Goal: Task Accomplishment & Management: Complete application form

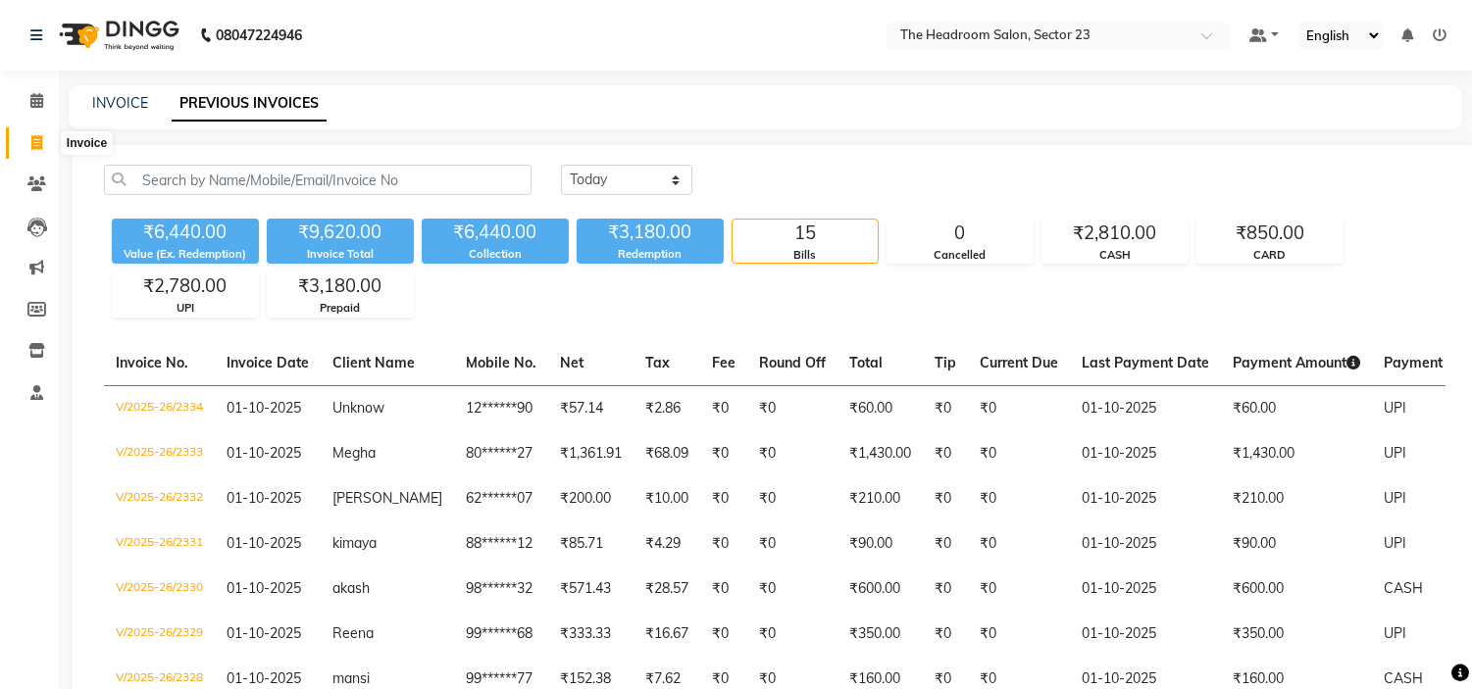
click at [45, 141] on span at bounding box center [37, 143] width 34 height 23
select select "service"
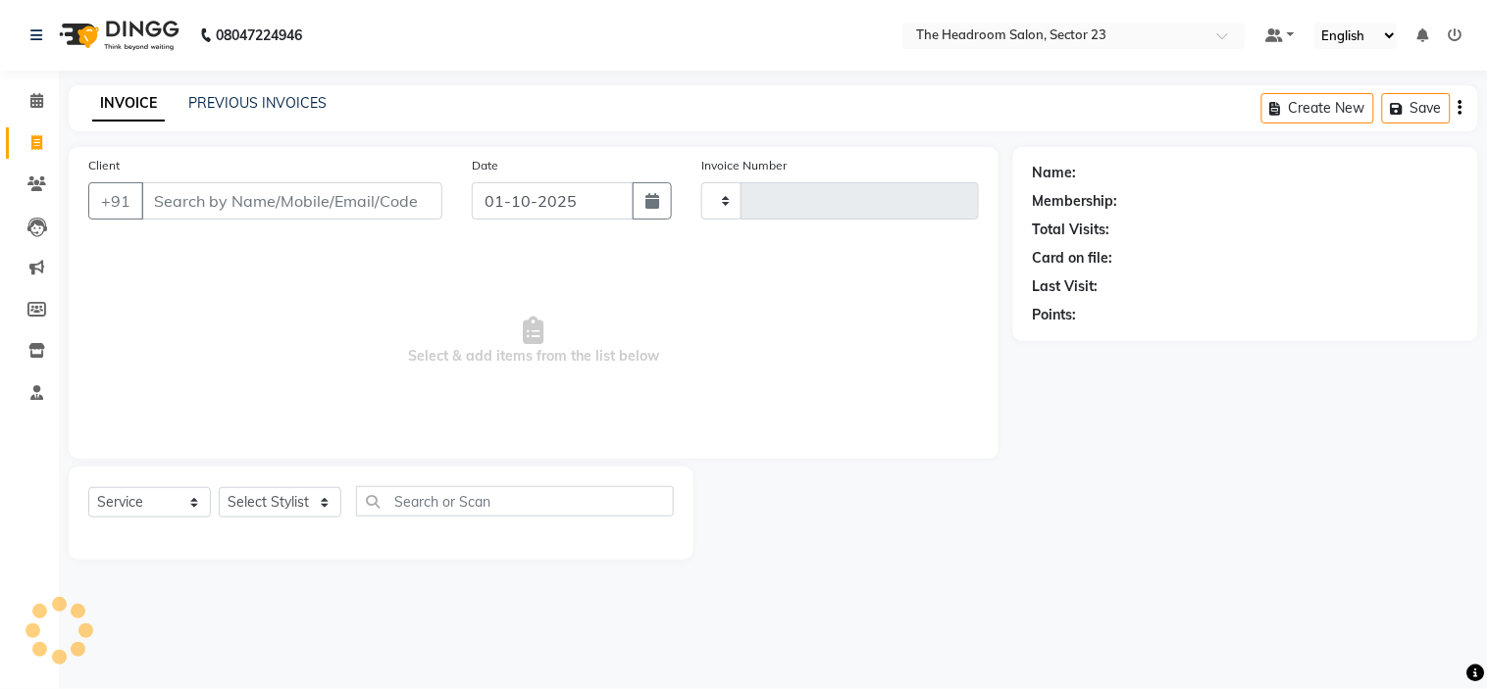
type input "2335"
select select "6796"
click at [296, 198] on input "Client" at bounding box center [291, 200] width 301 height 37
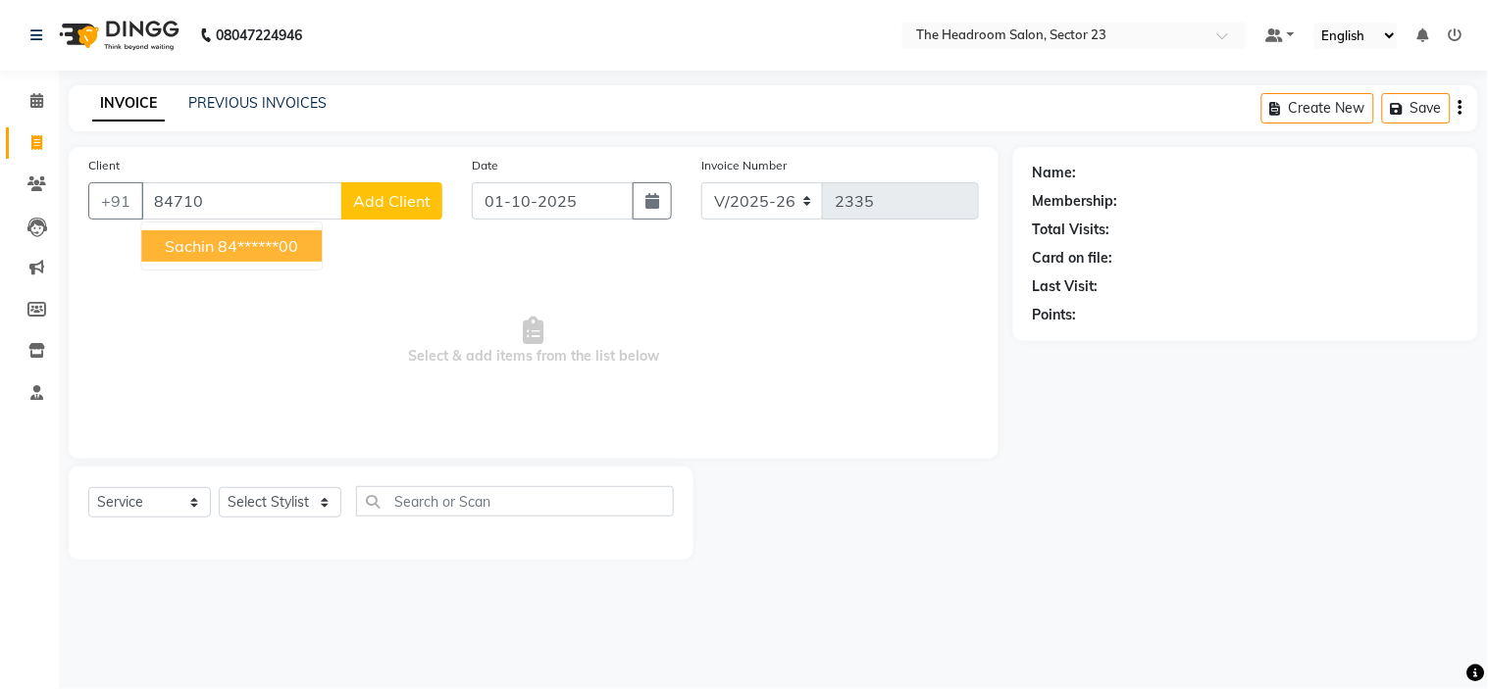
click at [233, 232] on button "Sachin 84******00" at bounding box center [231, 245] width 180 height 31
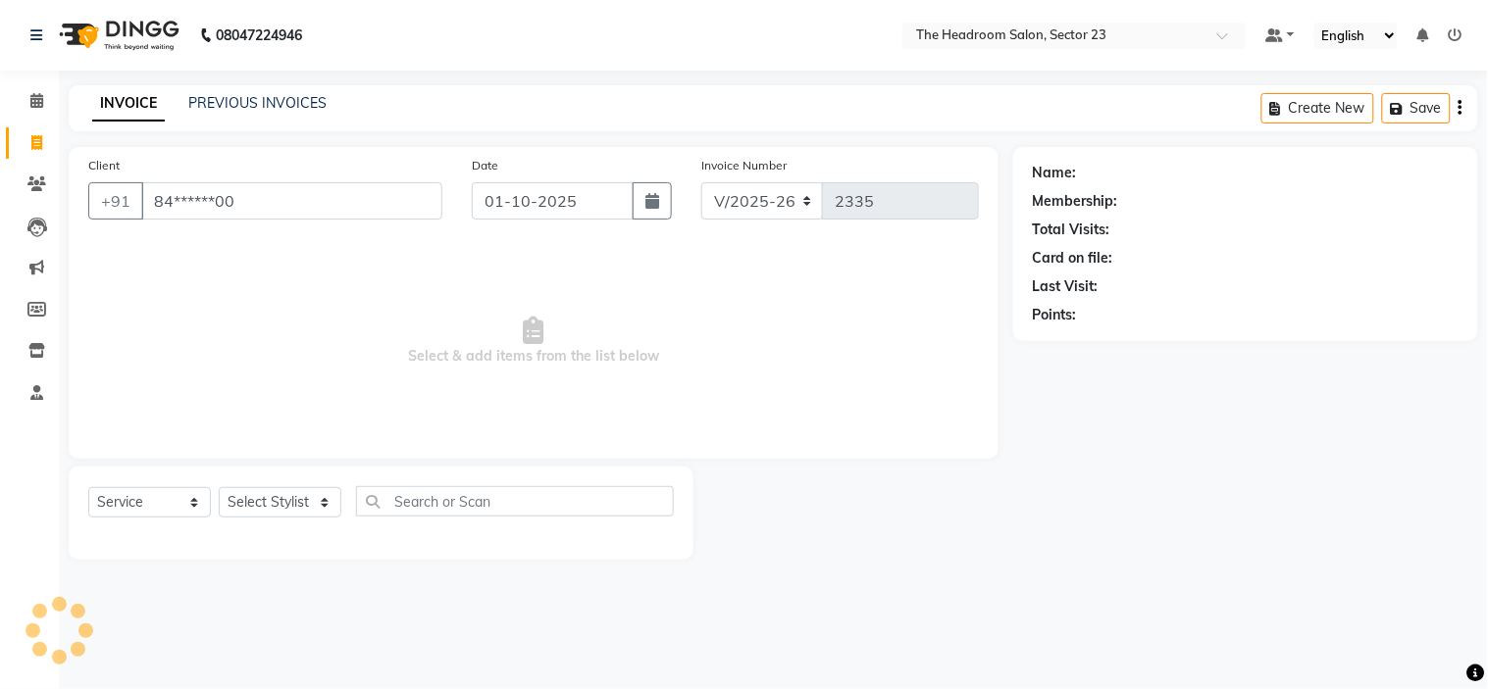
type input "84******00"
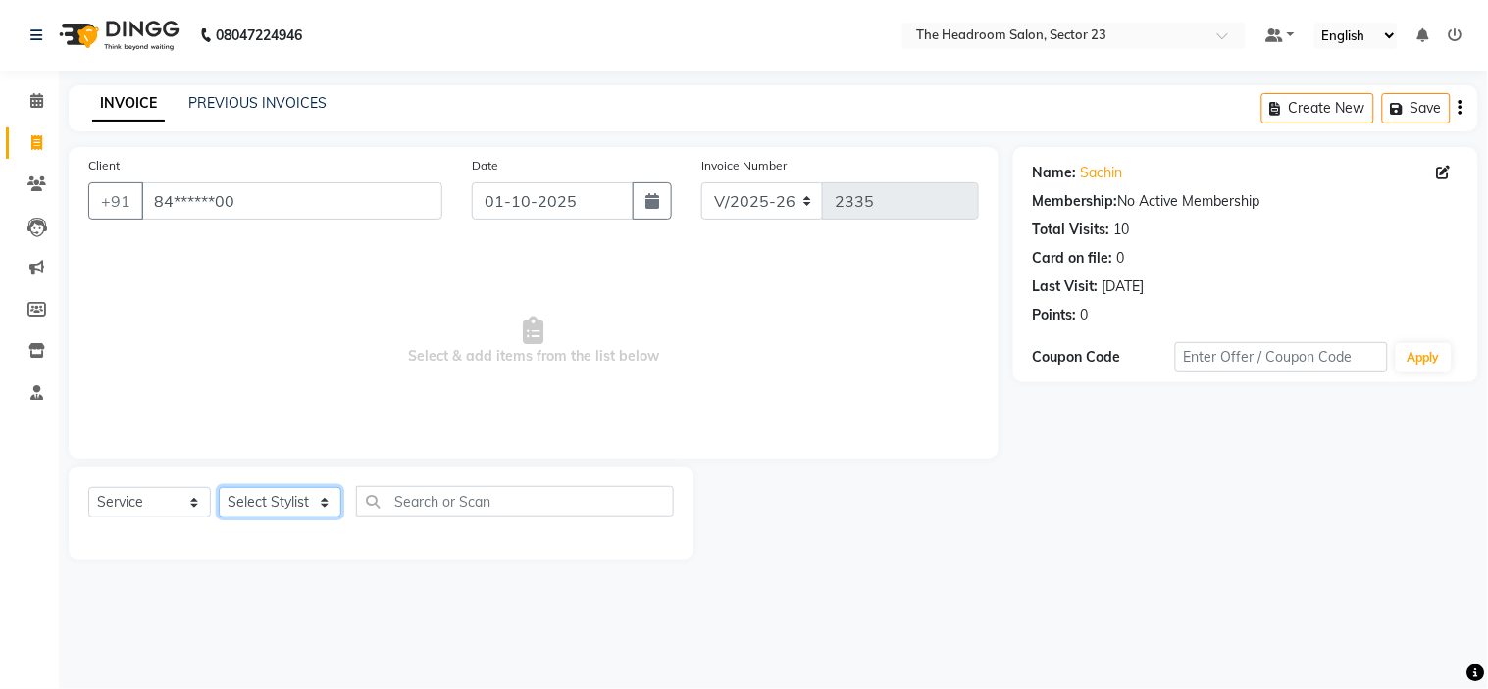
click at [253, 506] on select "Select Stylist [PERSON_NAME] [PERSON_NAME] [PERSON_NAME] Manager [PERSON_NAME] …" at bounding box center [280, 502] width 123 height 30
select select "53420"
click at [219, 488] on select "Select Stylist [PERSON_NAME] [PERSON_NAME] [PERSON_NAME] Manager [PERSON_NAME] …" at bounding box center [280, 502] width 123 height 30
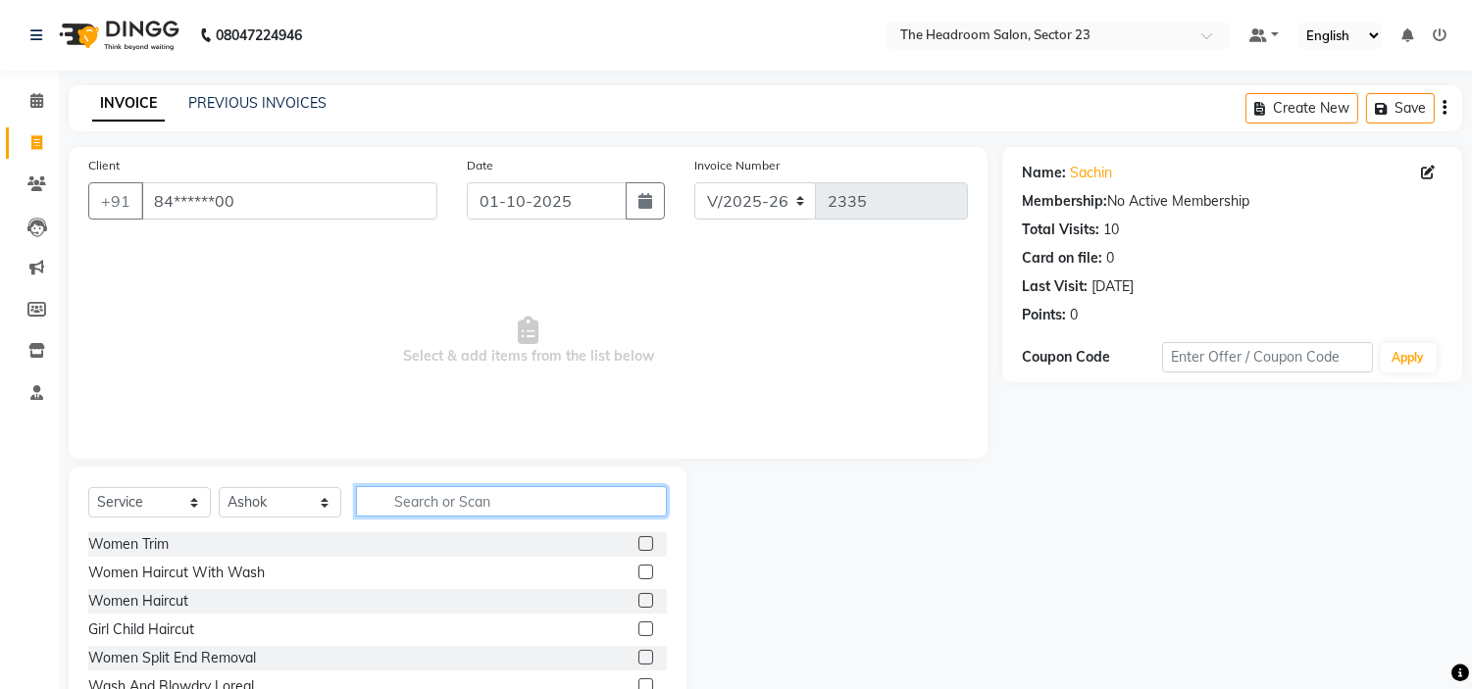
click at [437, 506] on input "text" at bounding box center [511, 501] width 311 height 30
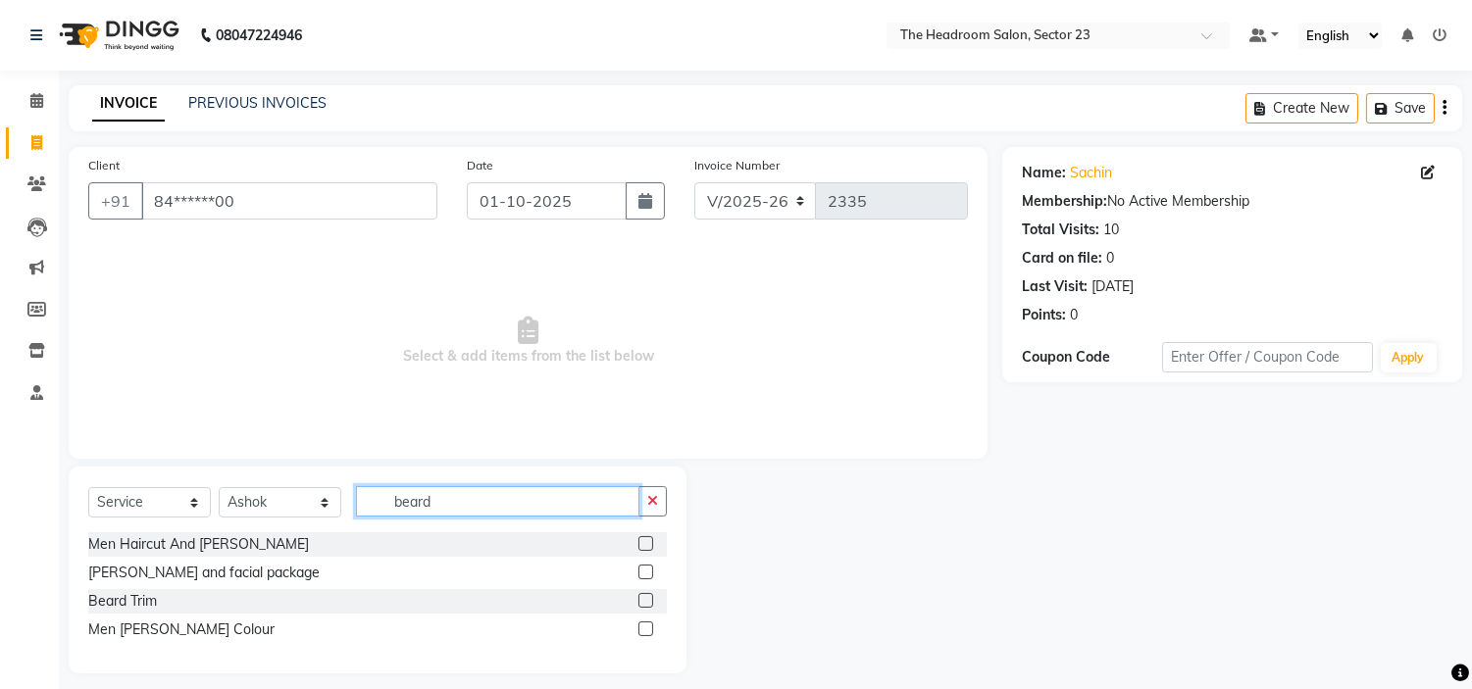
type input "beard"
click at [642, 543] on label at bounding box center [645, 543] width 15 height 15
click at [642, 543] on input "checkbox" at bounding box center [644, 544] width 13 height 13
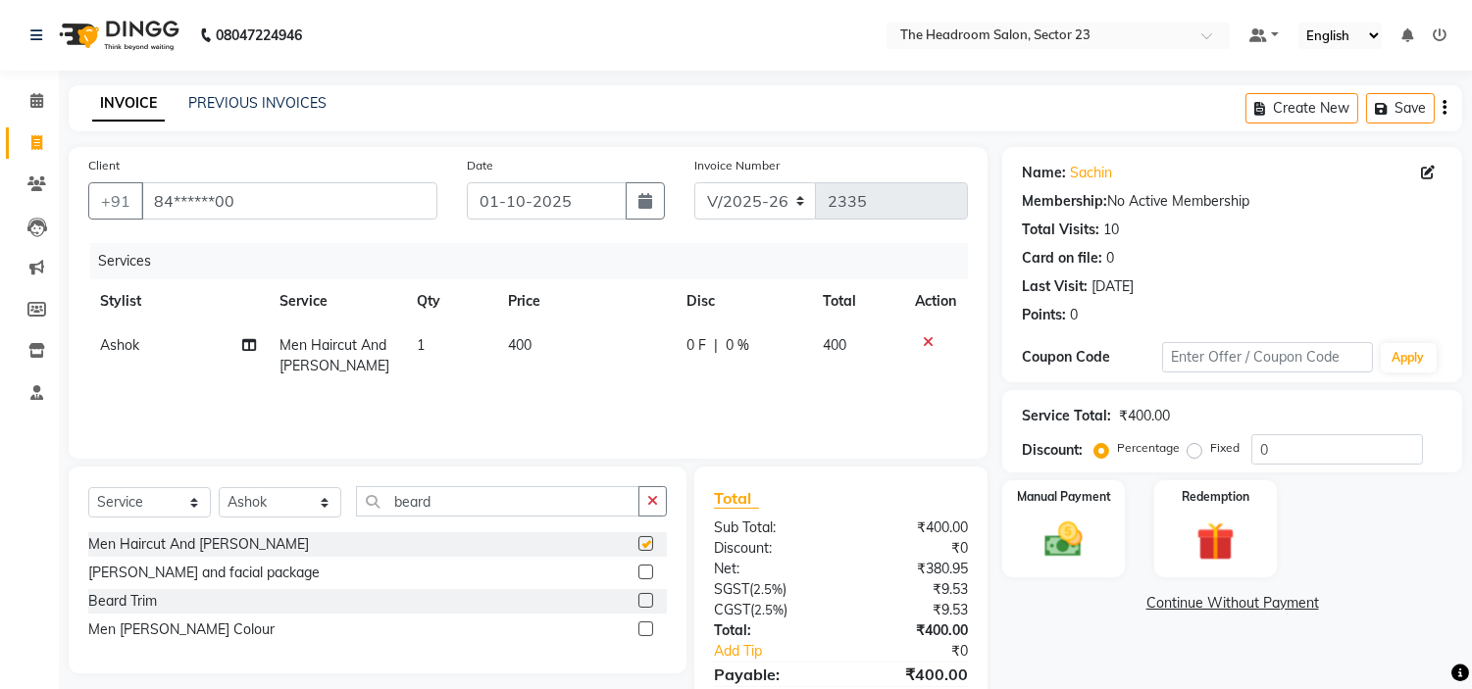
checkbox input "false"
click at [1088, 537] on img at bounding box center [1064, 541] width 65 height 46
click at [1165, 608] on span "UPI" at bounding box center [1159, 604] width 30 height 23
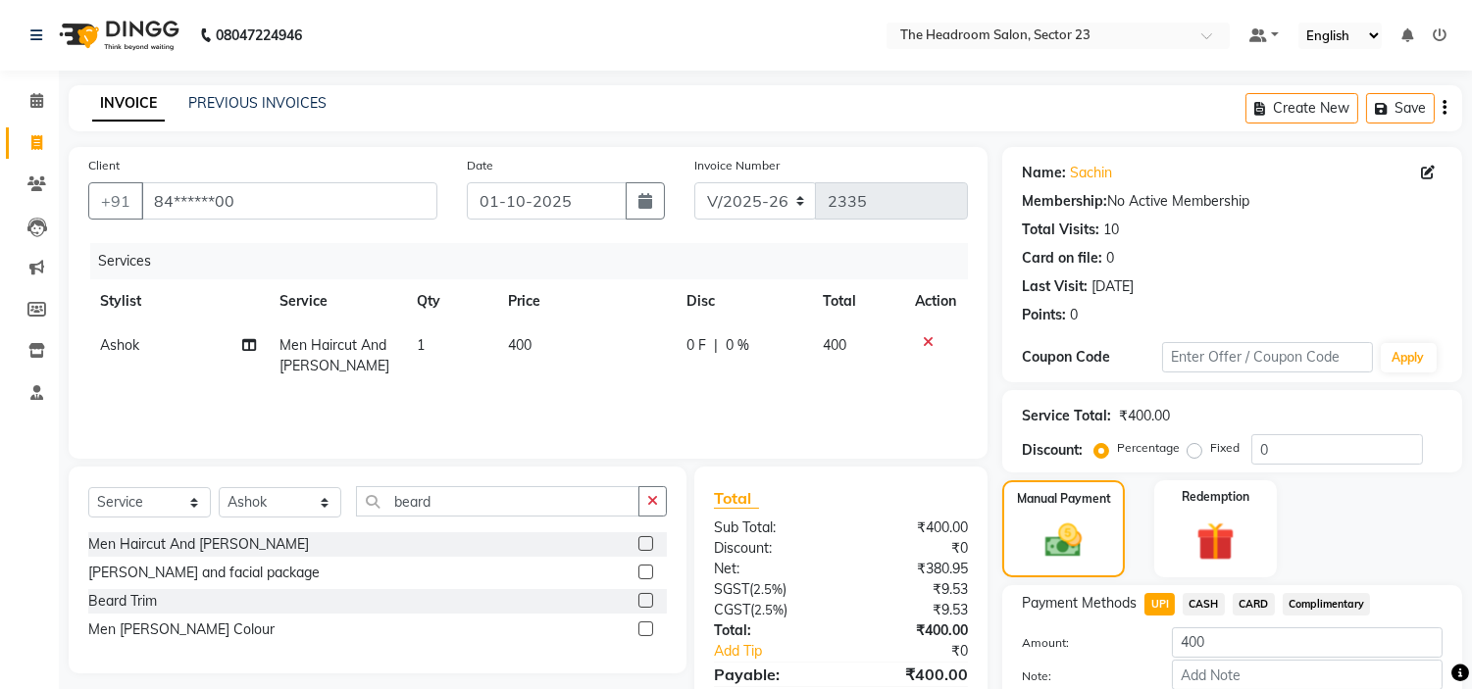
scroll to position [111, 0]
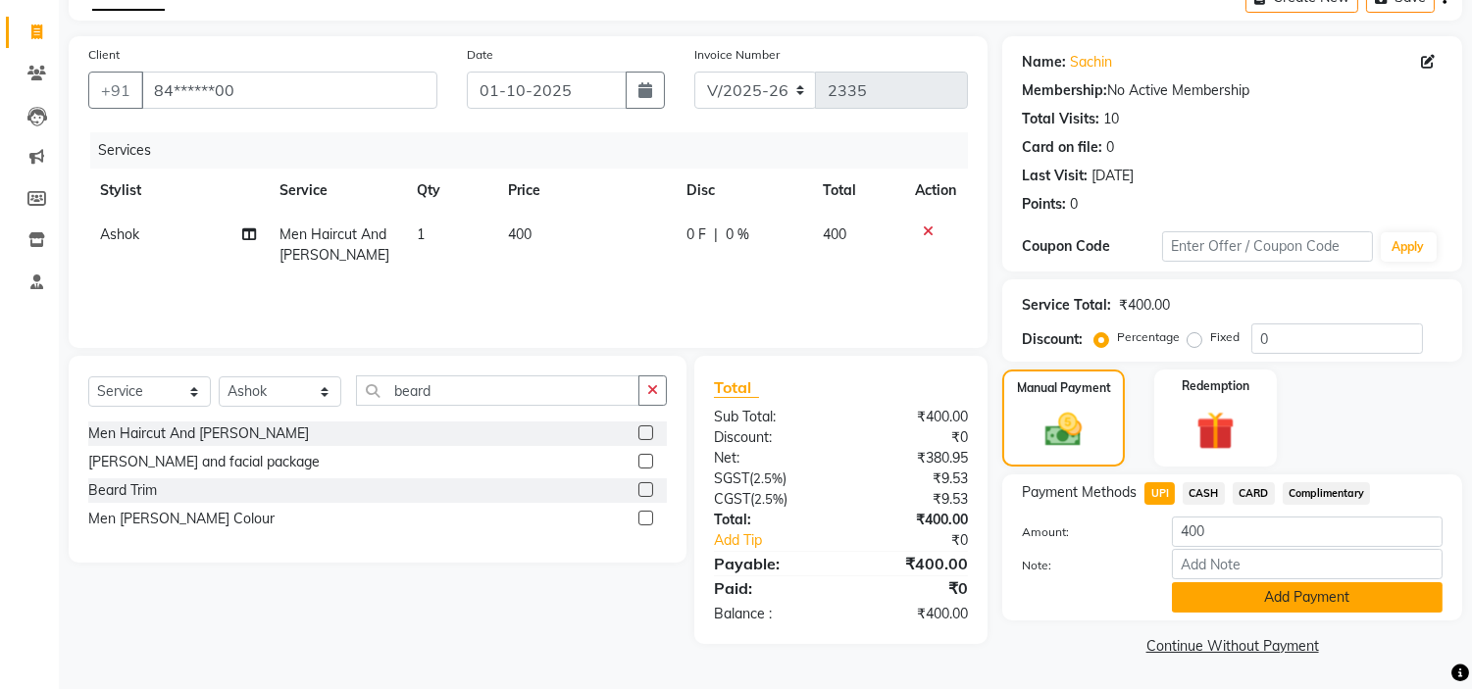
click at [1334, 602] on button "Add Payment" at bounding box center [1307, 597] width 271 height 30
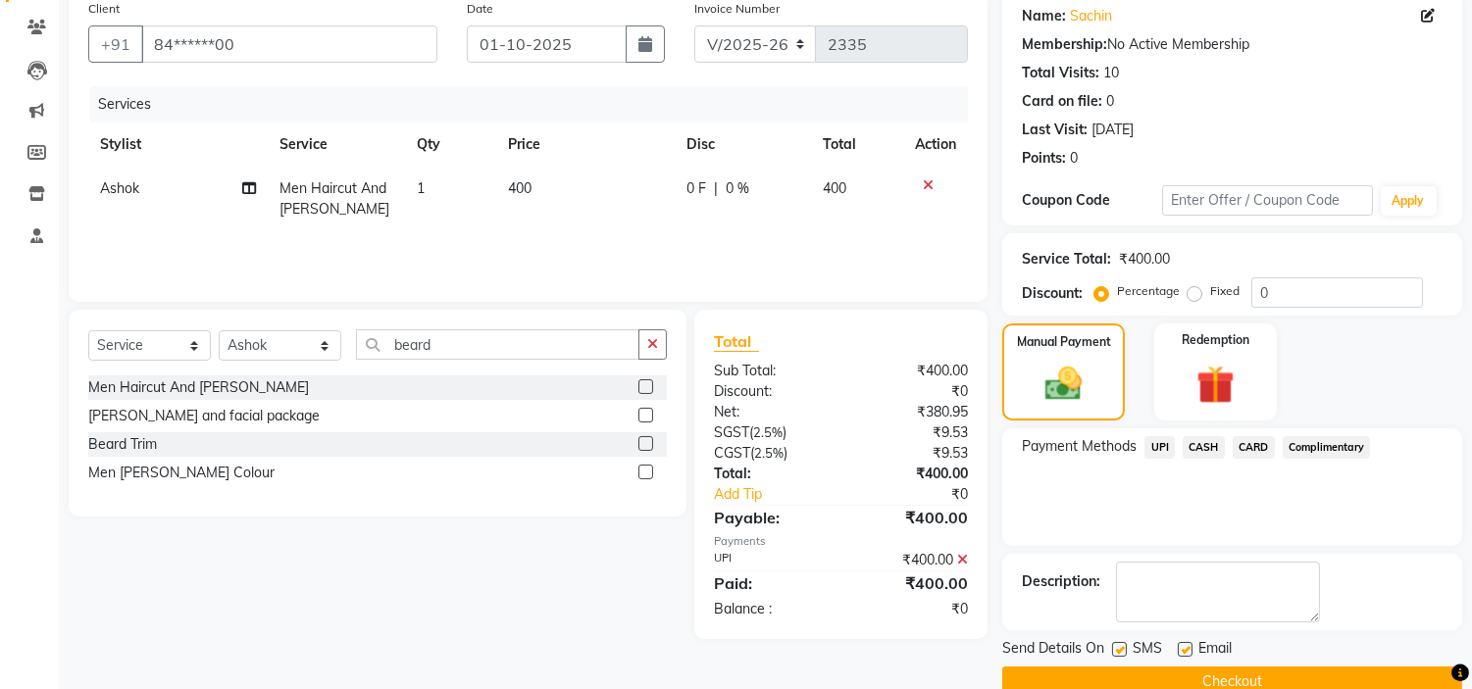
scroll to position [192, 0]
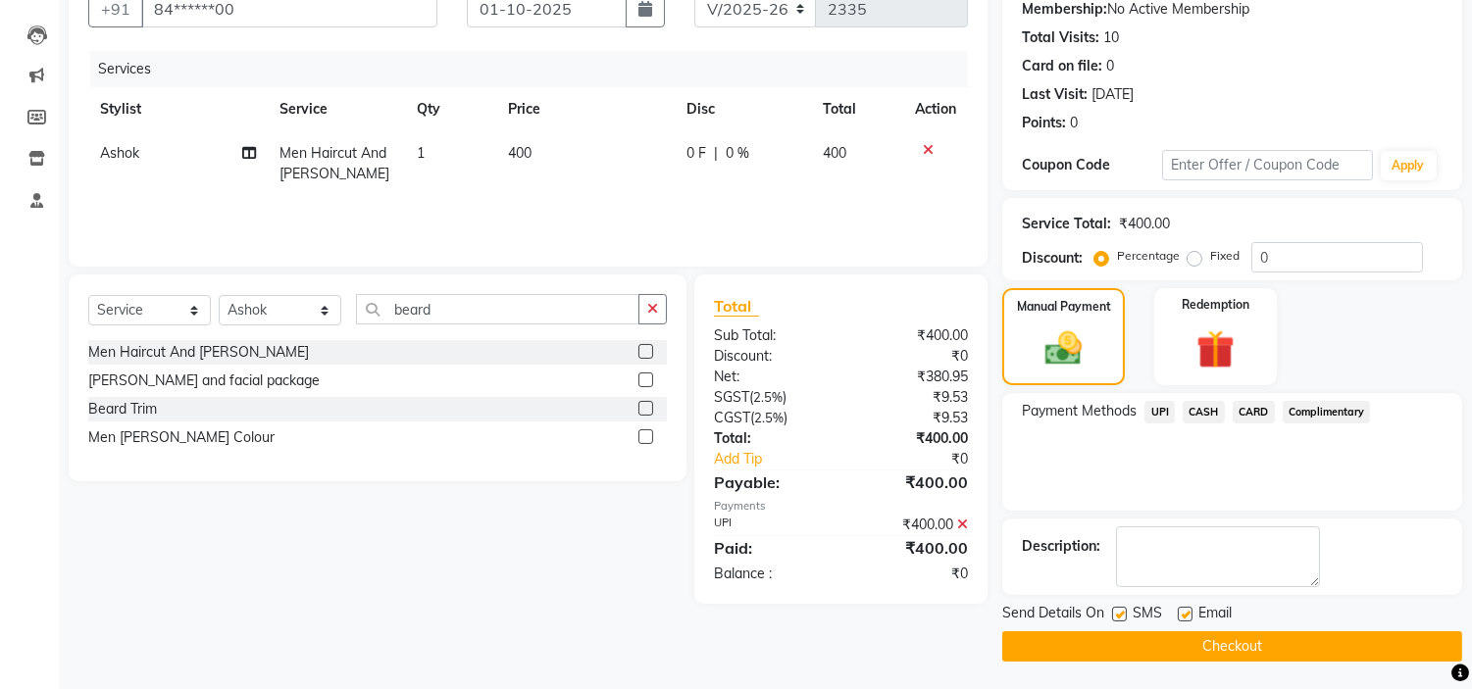
click at [1288, 641] on button "Checkout" at bounding box center [1232, 647] width 460 height 30
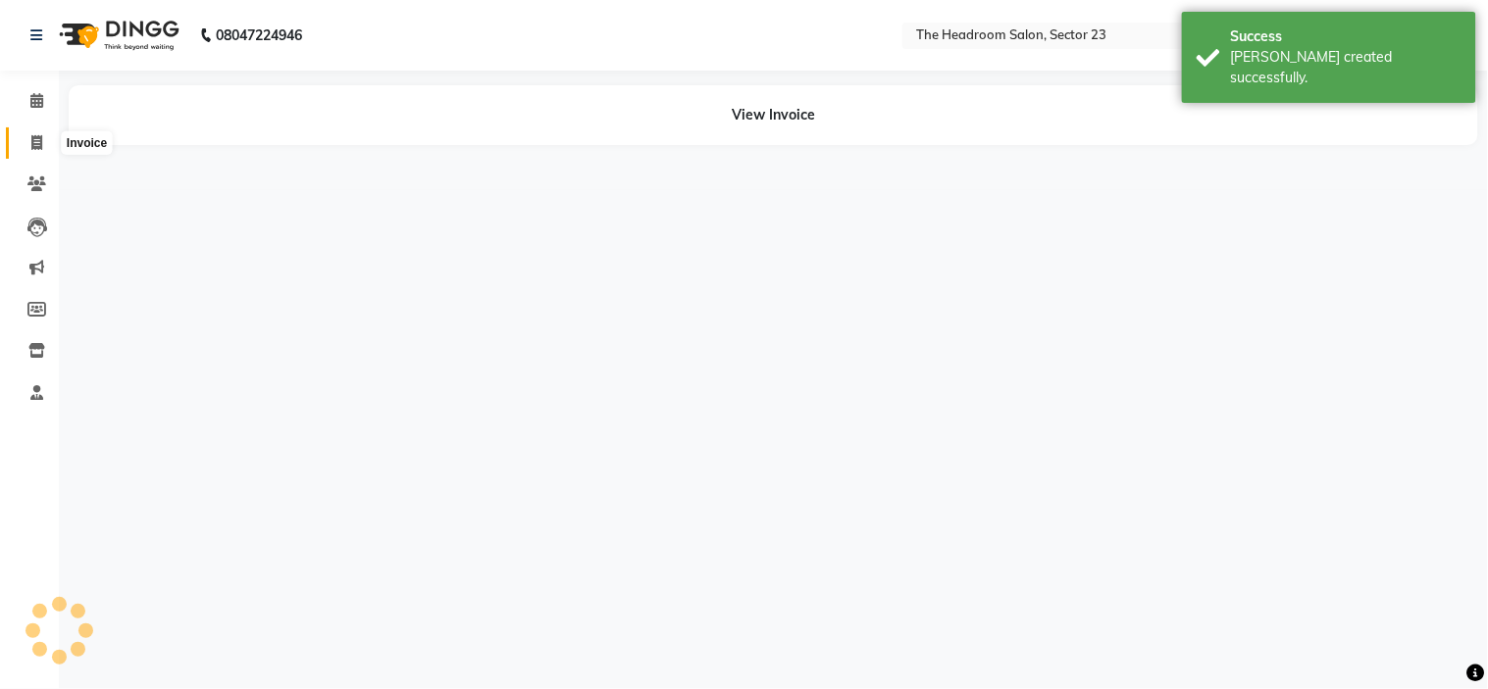
click at [31, 142] on icon at bounding box center [36, 142] width 11 height 15
select select "service"
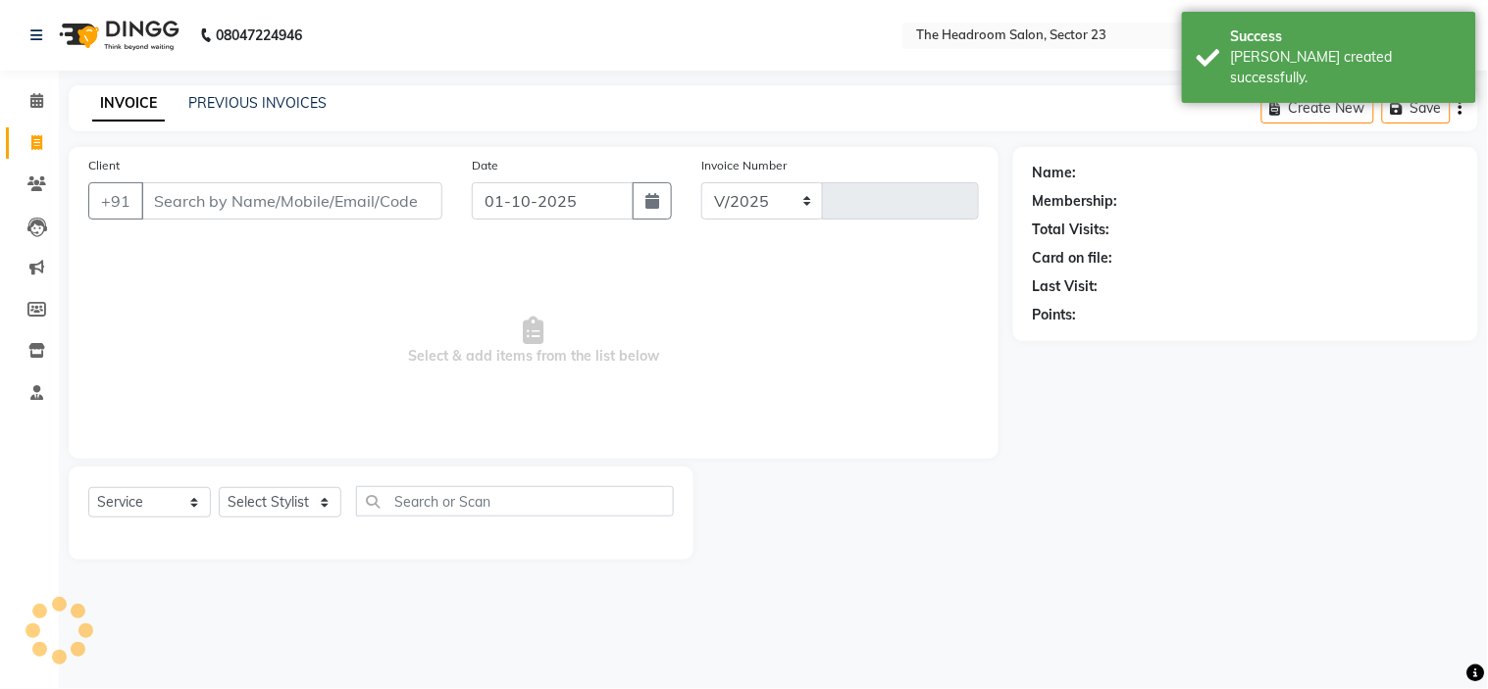
select select "6796"
type input "2336"
click at [227, 108] on link "PREVIOUS INVOICES" at bounding box center [257, 103] width 138 height 18
